Goal: Navigation & Orientation: Understand site structure

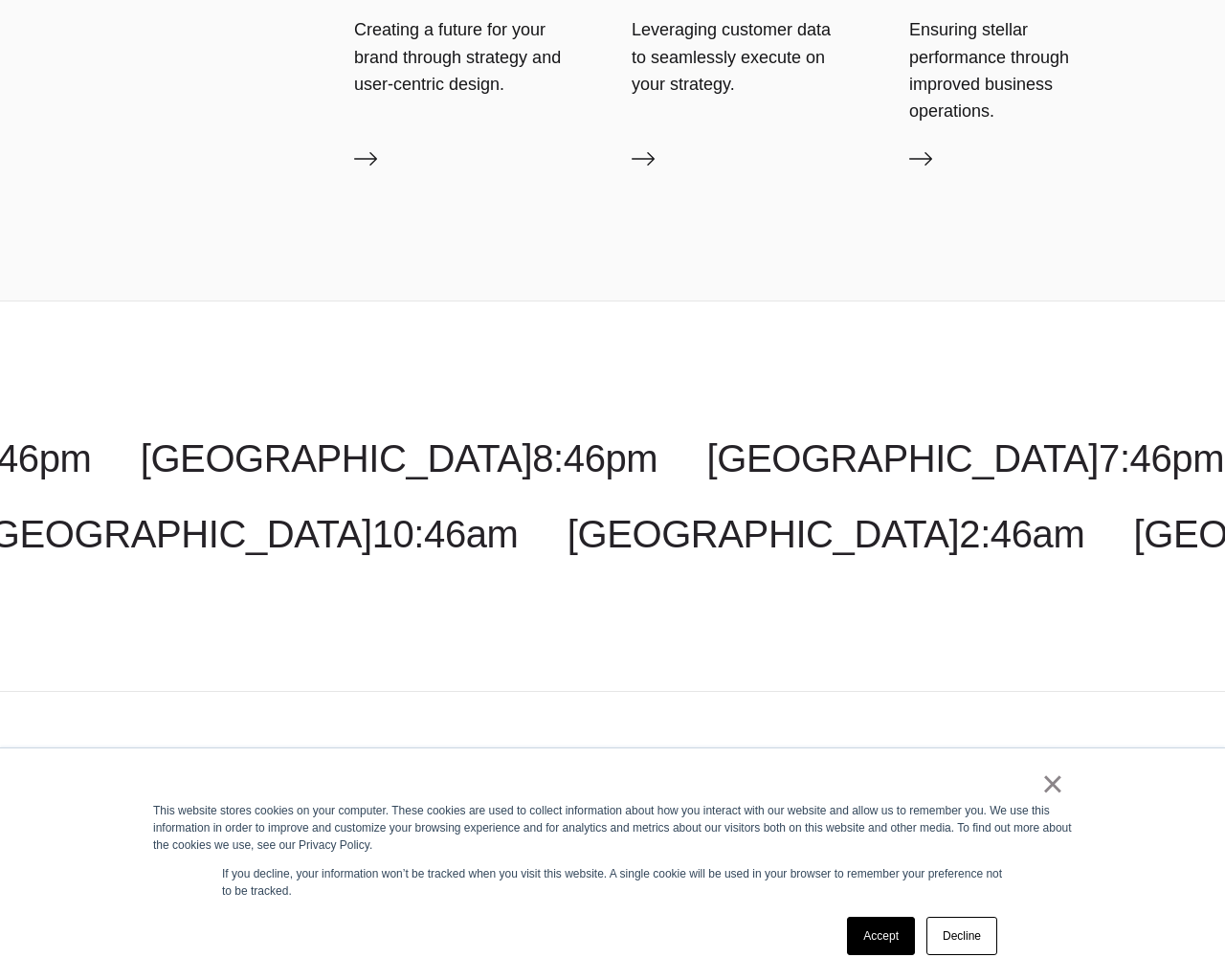
scroll to position [6512, 0]
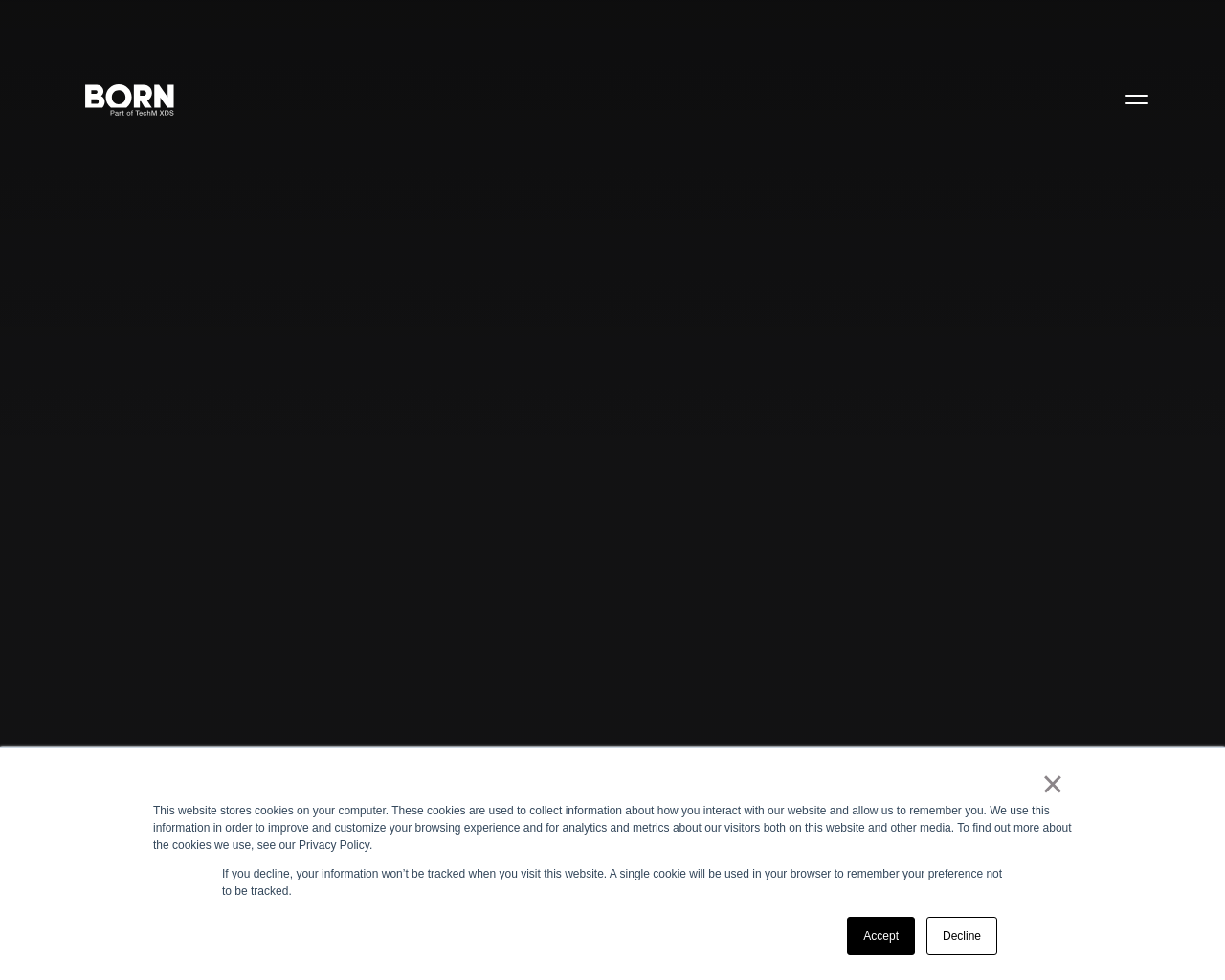
scroll to position [6512, 0]
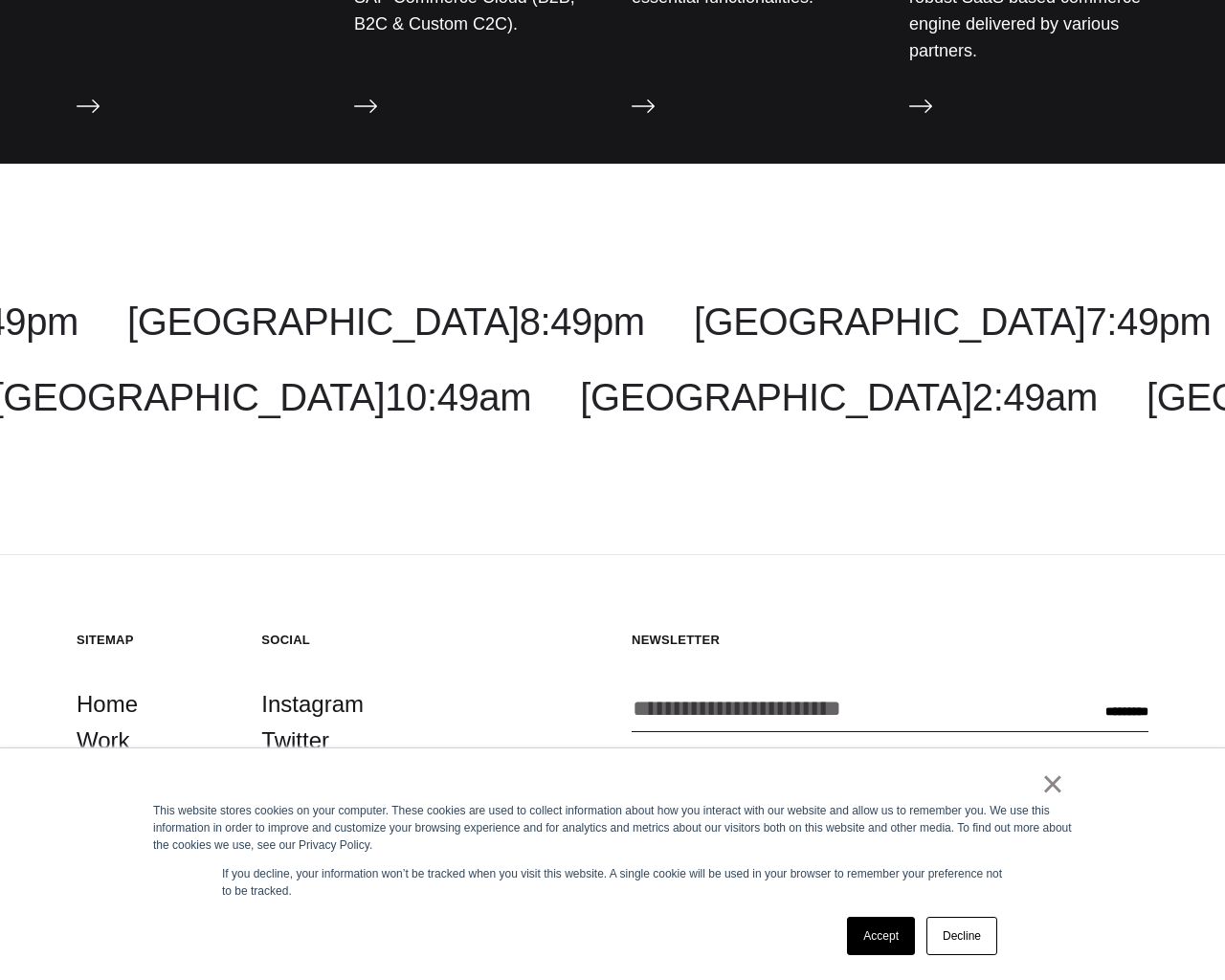
scroll to position [3505, 0]
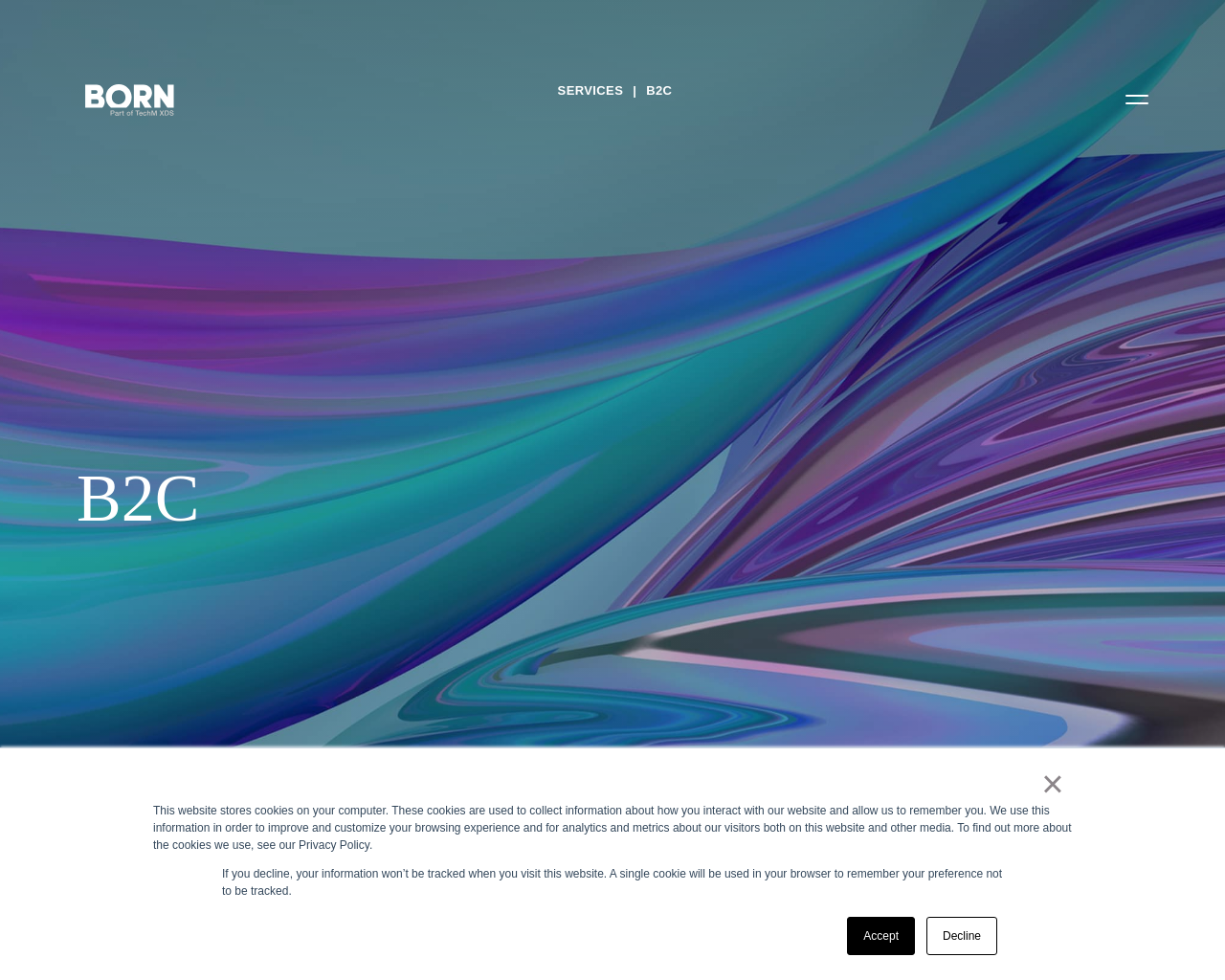
scroll to position [3505, 0]
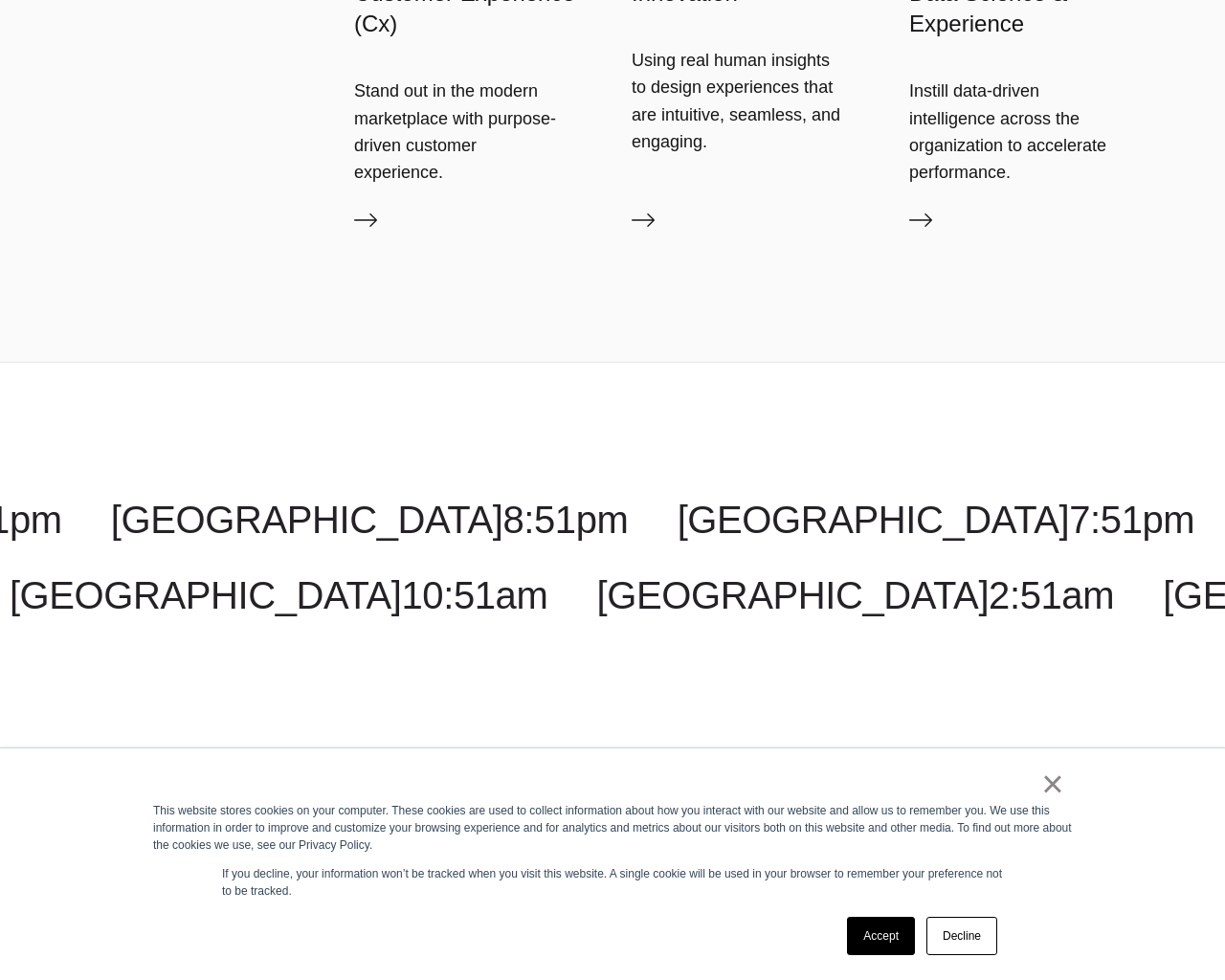
scroll to position [5617, 0]
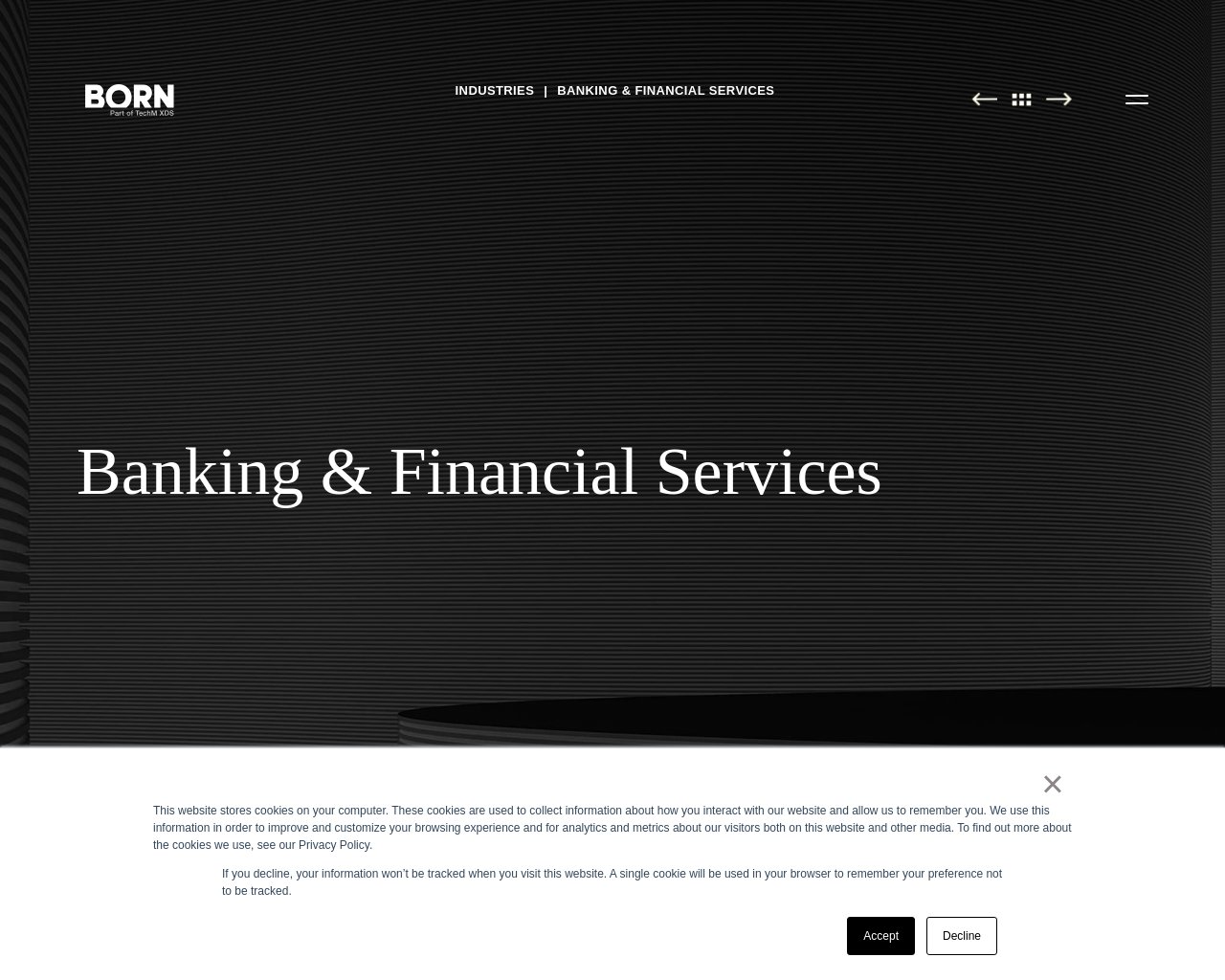
scroll to position [5617, 0]
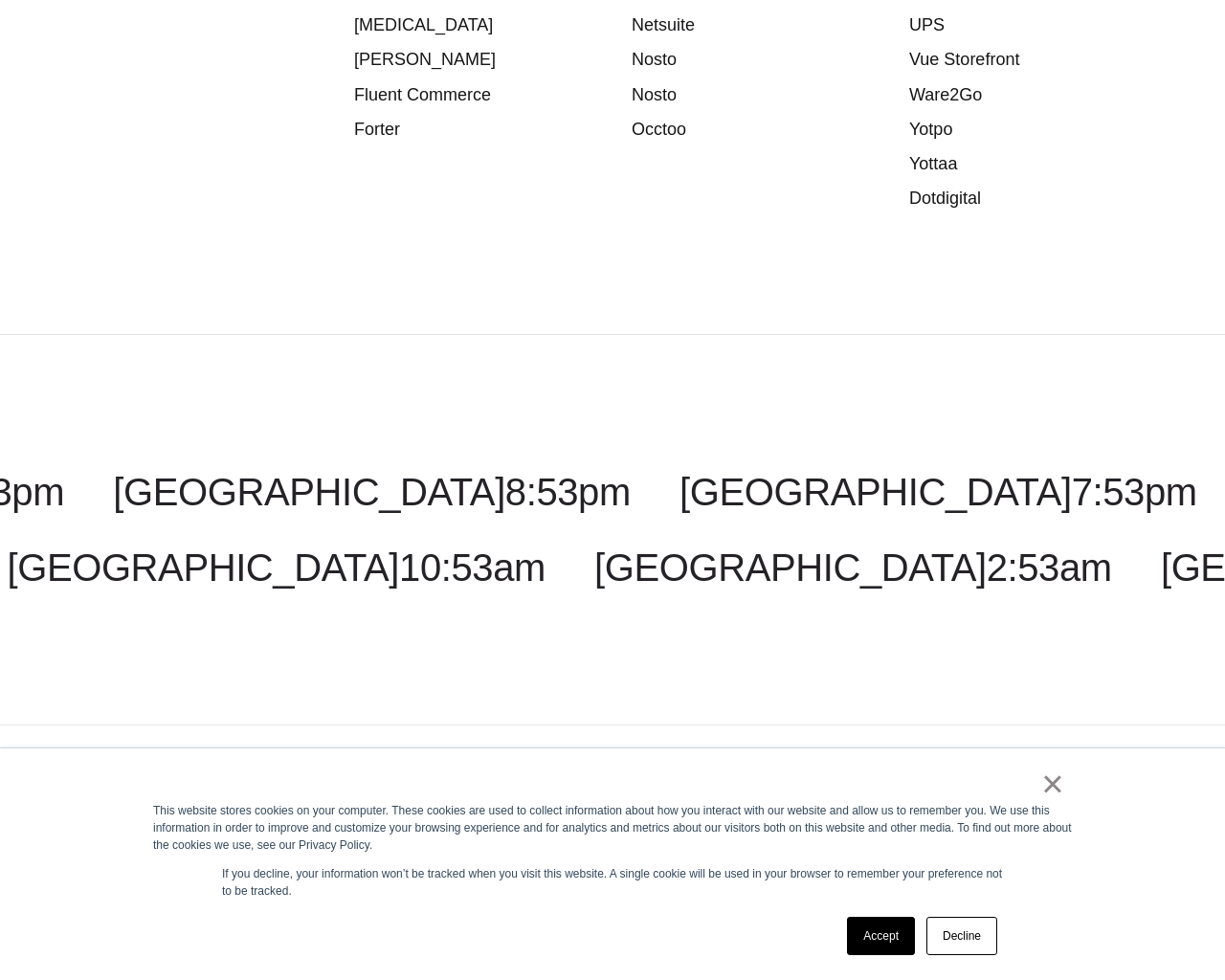
scroll to position [3675, 0]
